Goal: Task Accomplishment & Management: Use online tool/utility

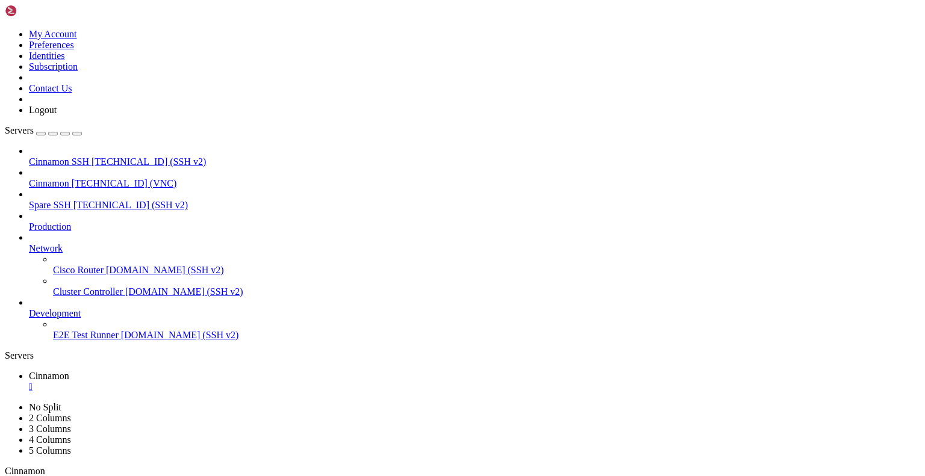
click at [222, 382] on div "" at bounding box center [474, 387] width 891 height 11
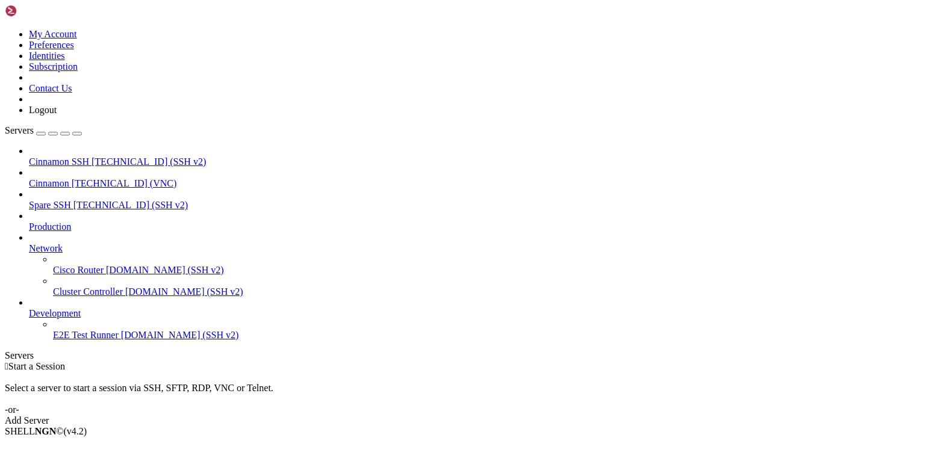
click at [5, 29] on icon at bounding box center [5, 29] width 0 height 0
click at [57, 115] on link "Logout" at bounding box center [43, 110] width 28 height 10
